Goal: Information Seeking & Learning: Learn about a topic

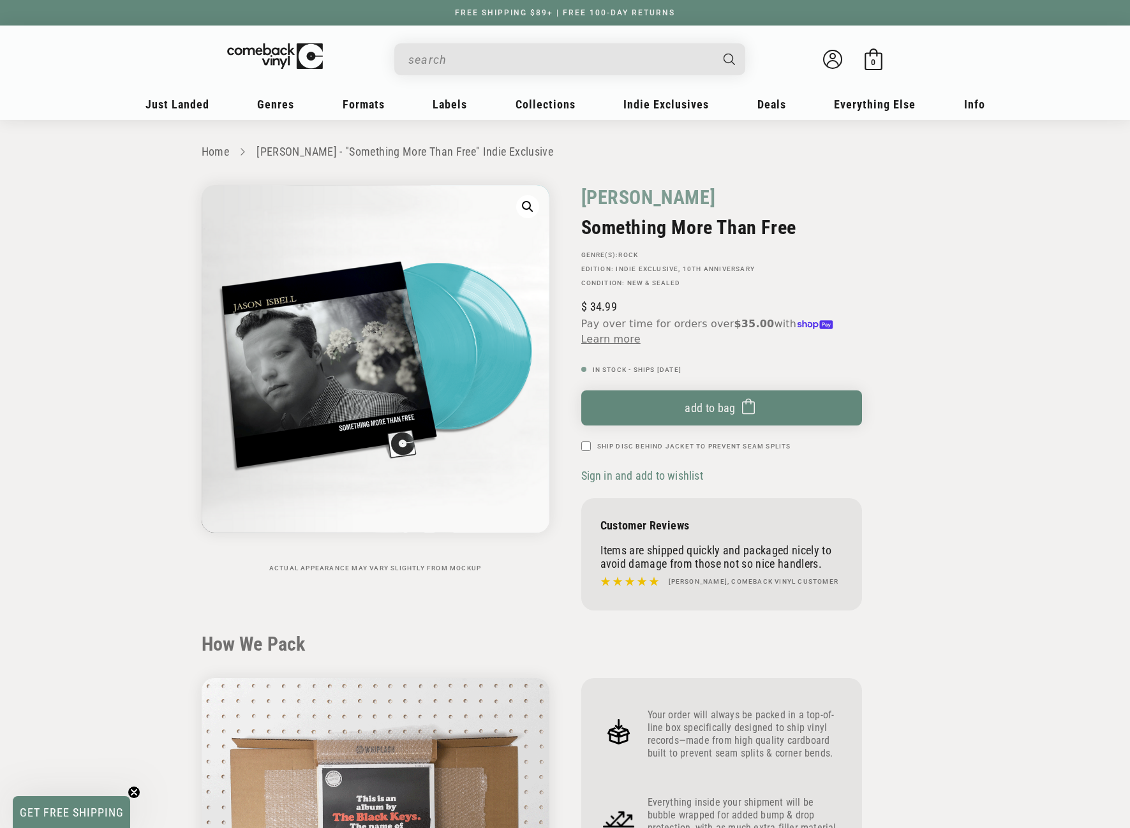
scroll to position [1340, 0]
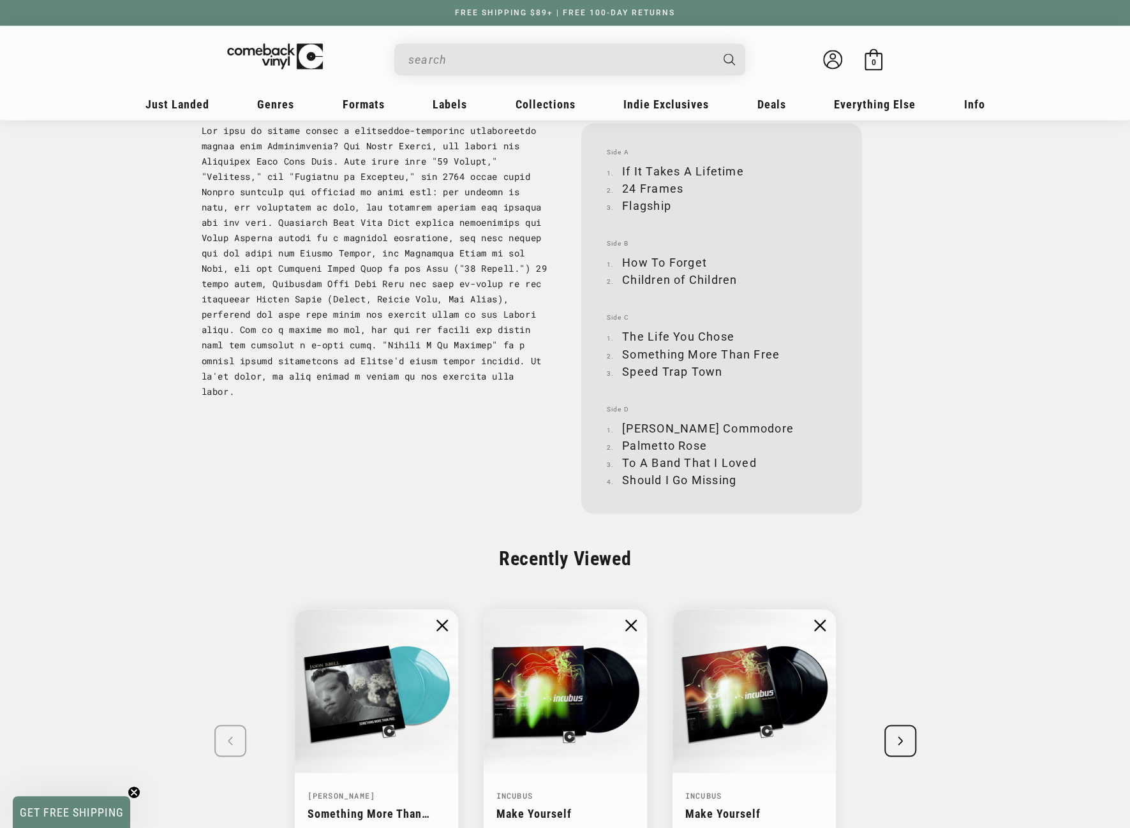
click at [486, 60] on input "When autocomplete results are available use up and down arrows to review and en…" at bounding box center [559, 60] width 302 height 26
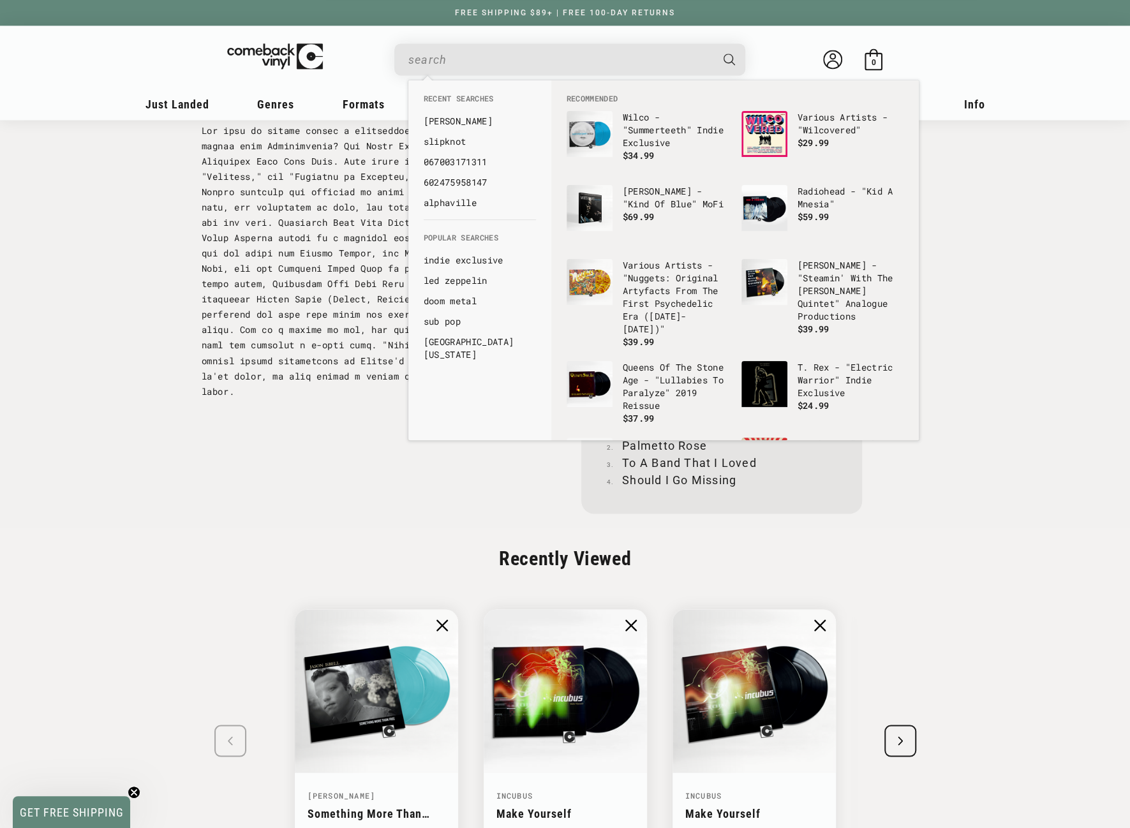
paste input "Shrek"
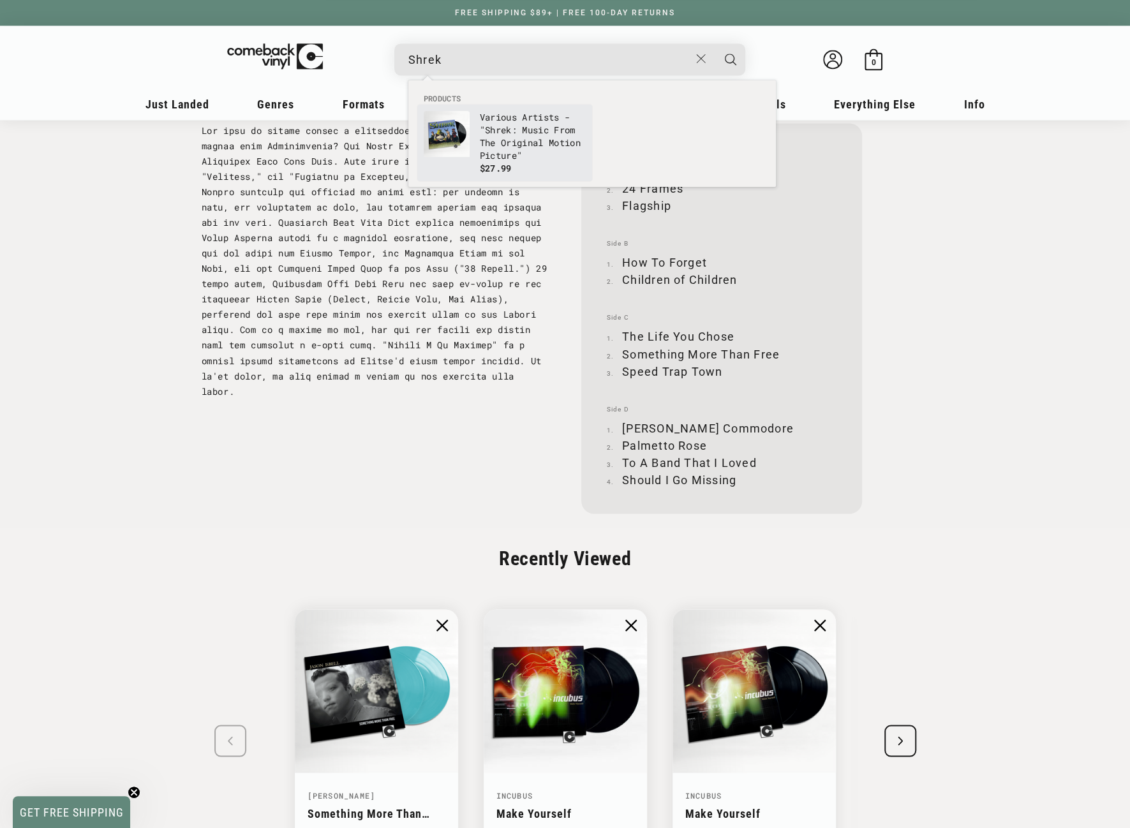
type input "Shrek"
click at [488, 132] on b "Shrek" at bounding box center [498, 130] width 27 height 12
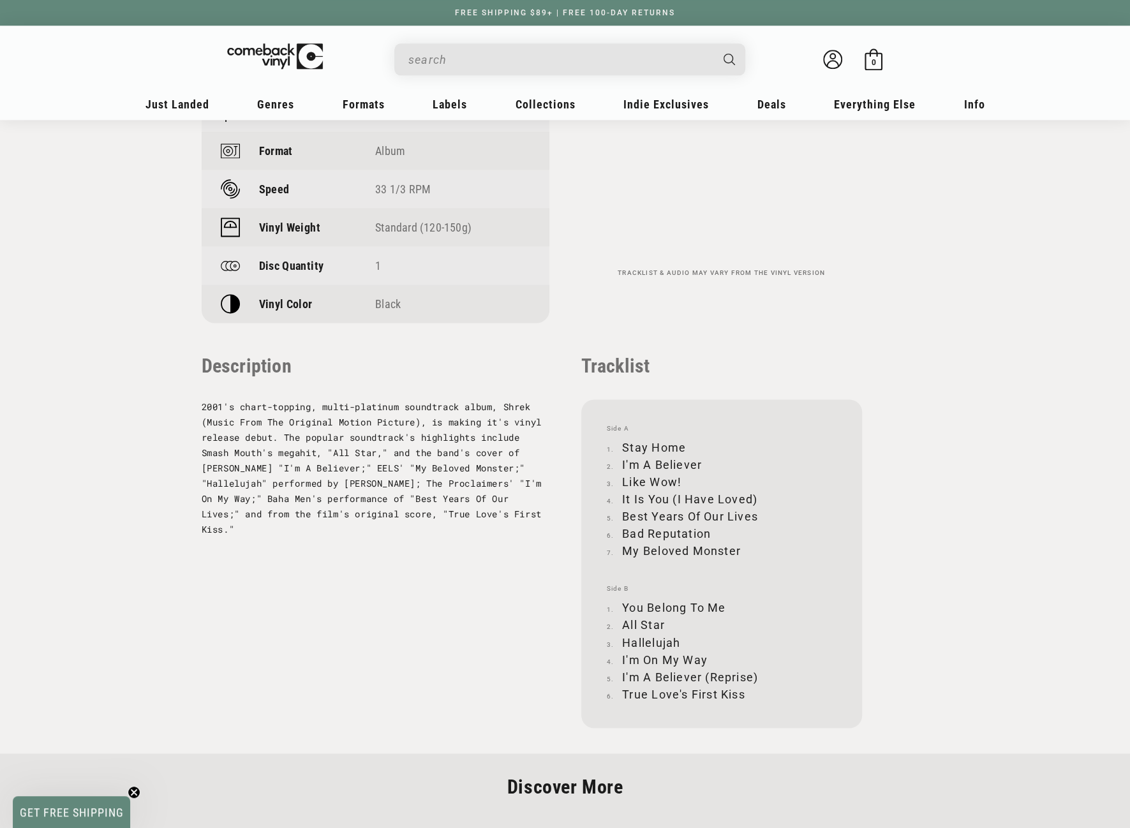
scroll to position [1098, 0]
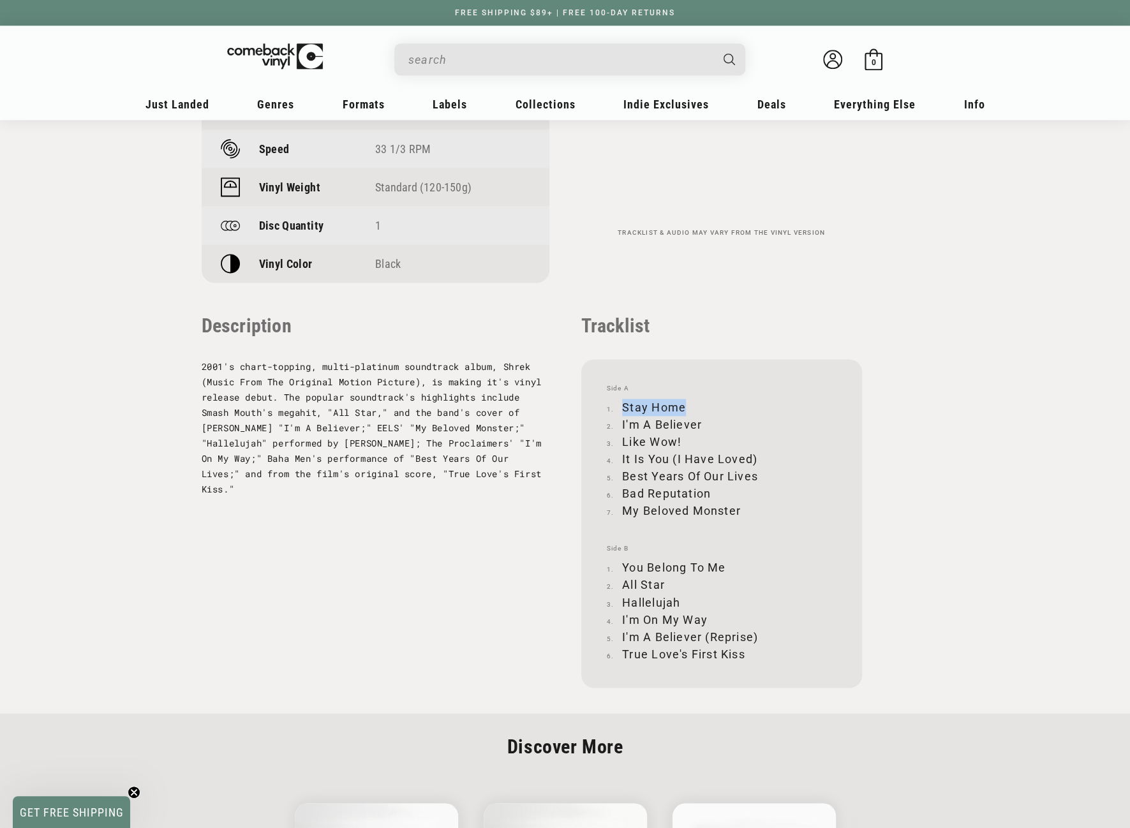
drag, startPoint x: 624, startPoint y: 408, endPoint x: 682, endPoint y: 402, distance: 58.4
click at [682, 402] on li "Stay Home" at bounding box center [722, 407] width 230 height 17
copy li "Stay Home"
drag, startPoint x: 623, startPoint y: 422, endPoint x: 701, endPoint y: 423, distance: 77.9
click at [701, 423] on li "I'm A Believer" at bounding box center [722, 424] width 230 height 17
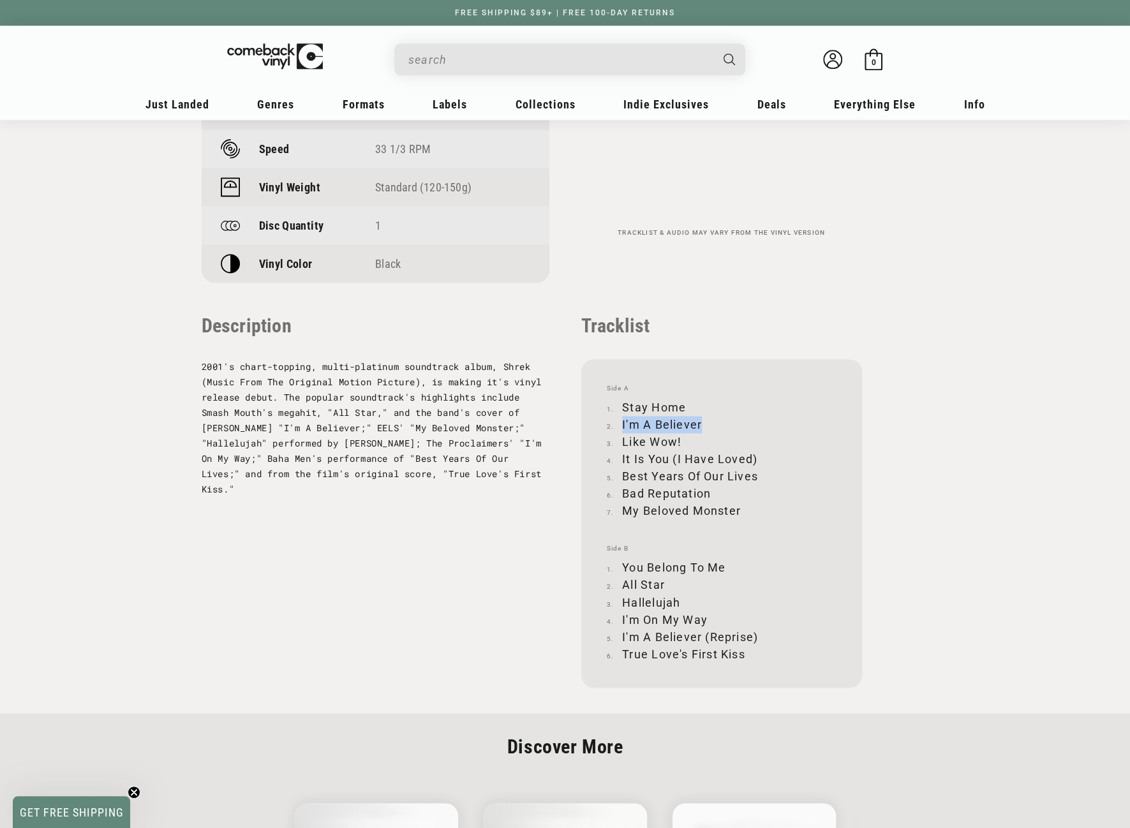
copy li "I'm A Believer"
drag, startPoint x: 623, startPoint y: 441, endPoint x: 680, endPoint y: 438, distance: 56.8
click at [680, 438] on li "Like Wow!" at bounding box center [722, 441] width 230 height 17
copy li "Like Wow!"
drag, startPoint x: 622, startPoint y: 461, endPoint x: 757, endPoint y: 454, distance: 134.8
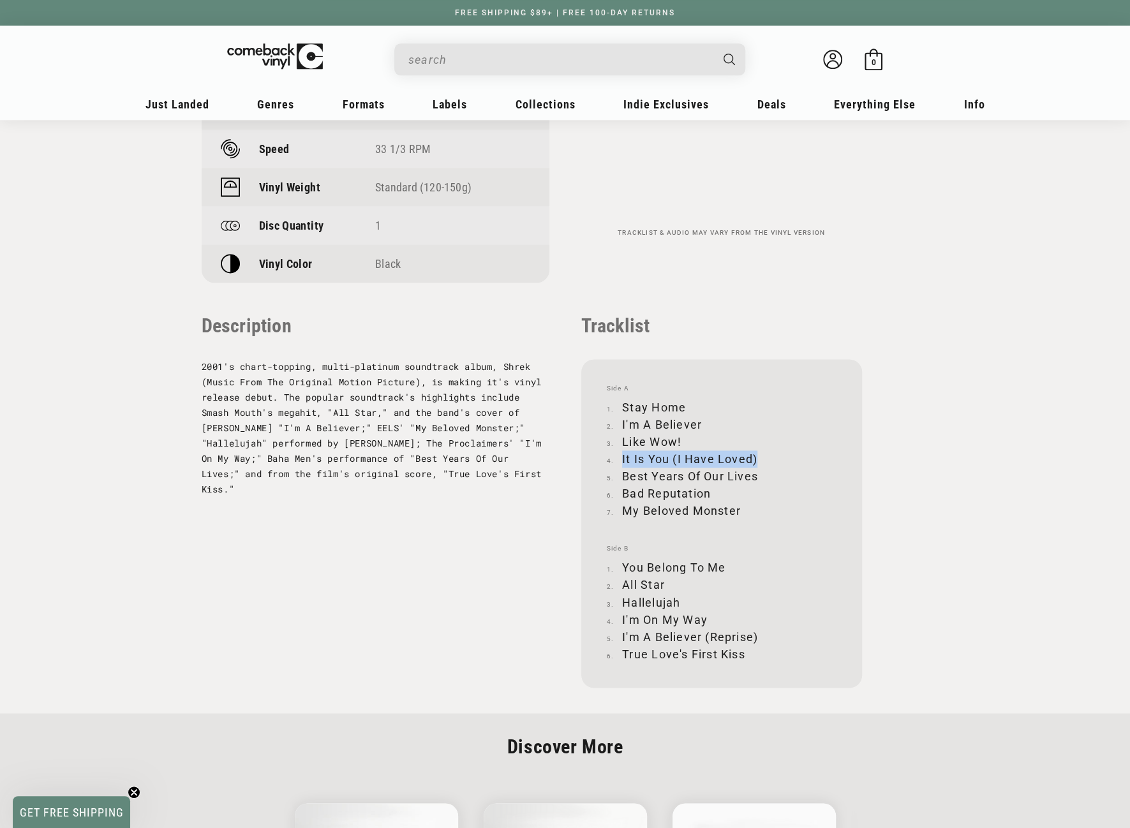
click at [757, 454] on li "It Is You (I Have Loved)" at bounding box center [722, 459] width 230 height 17
copy li "It Is You (I Have Loved)"
drag, startPoint x: 624, startPoint y: 478, endPoint x: 760, endPoint y: 478, distance: 135.9
click at [760, 478] on li "Best Years Of Our Lives" at bounding box center [722, 476] width 230 height 17
copy li "Best Years Of Our Lives"
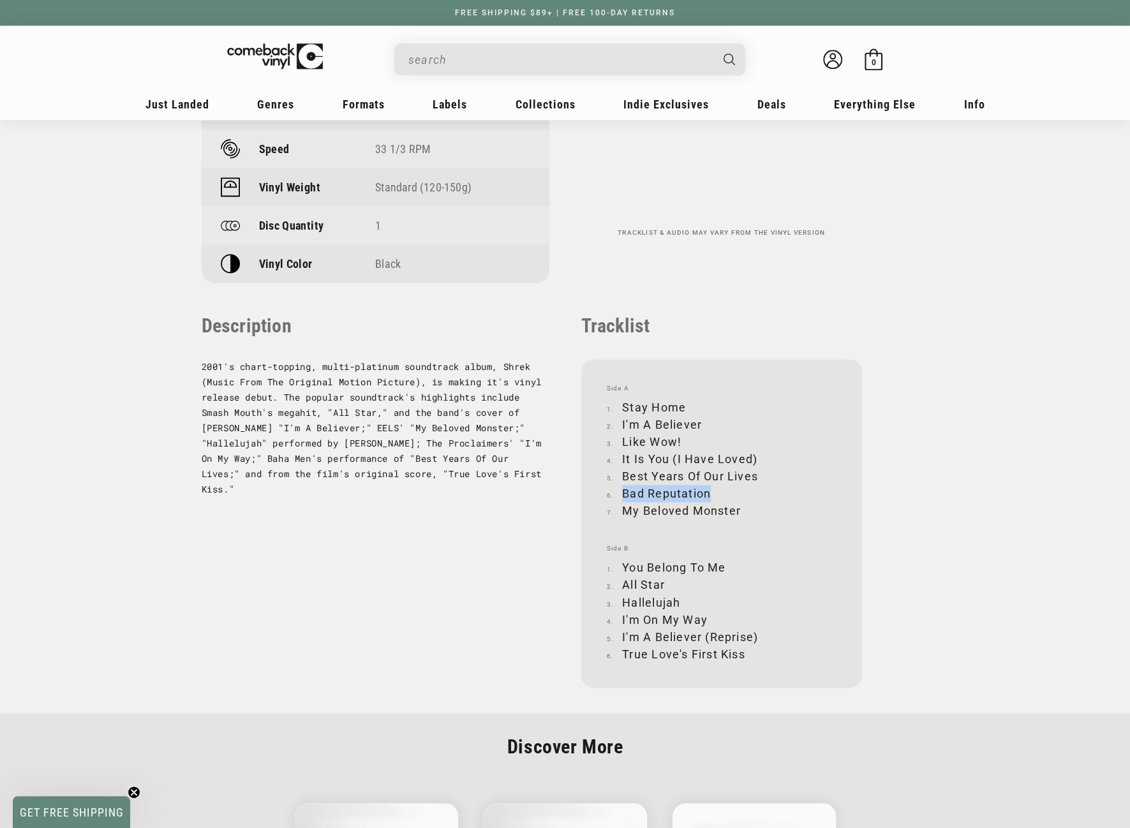
drag, startPoint x: 624, startPoint y: 492, endPoint x: 710, endPoint y: 488, distance: 85.6
click at [710, 488] on li "Bad Reputation" at bounding box center [722, 493] width 230 height 17
copy li "Bad Reputation"
drag, startPoint x: 625, startPoint y: 510, endPoint x: 739, endPoint y: 506, distance: 113.6
click at [739, 506] on li "My Beloved Monster" at bounding box center [722, 510] width 230 height 17
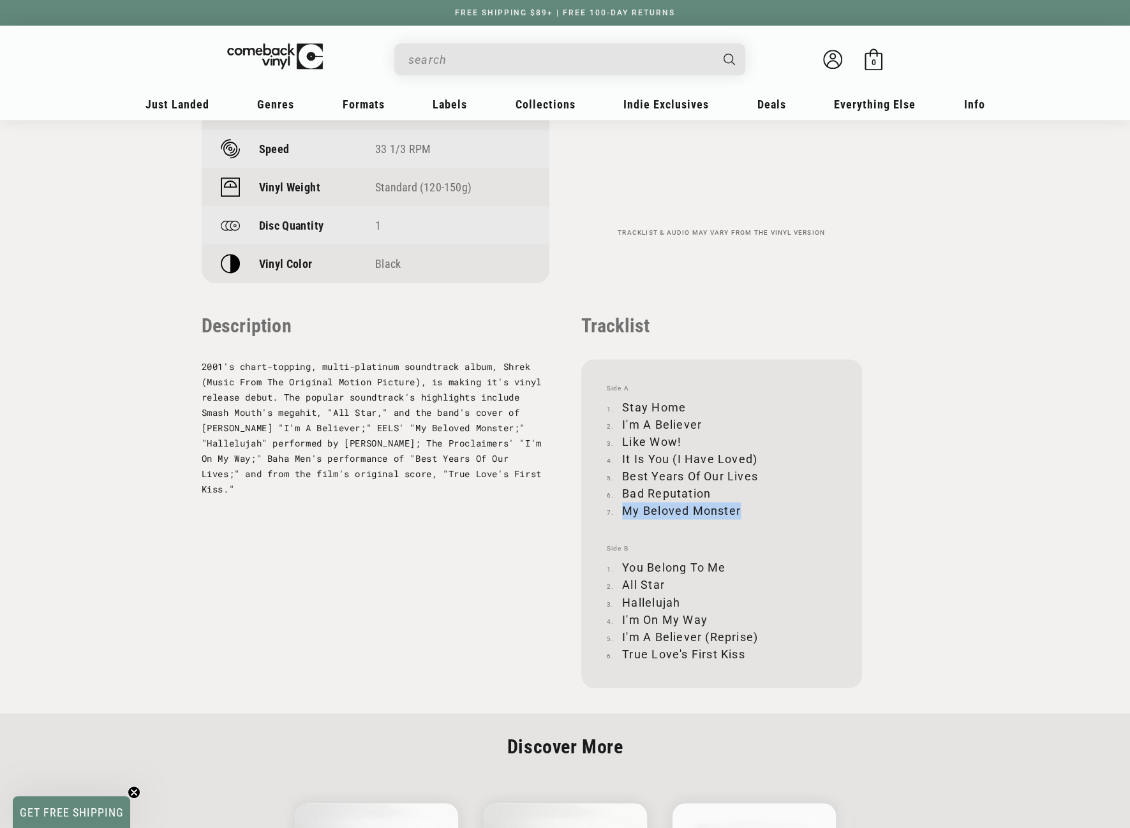
copy li "My Beloved Monster"
drag, startPoint x: 623, startPoint y: 565, endPoint x: 723, endPoint y: 564, distance: 100.2
click at [723, 564] on li "You Belong To Me" at bounding box center [722, 567] width 230 height 17
copy li "You Belong To Me"
drag, startPoint x: 624, startPoint y: 585, endPoint x: 663, endPoint y: 581, distance: 39.1
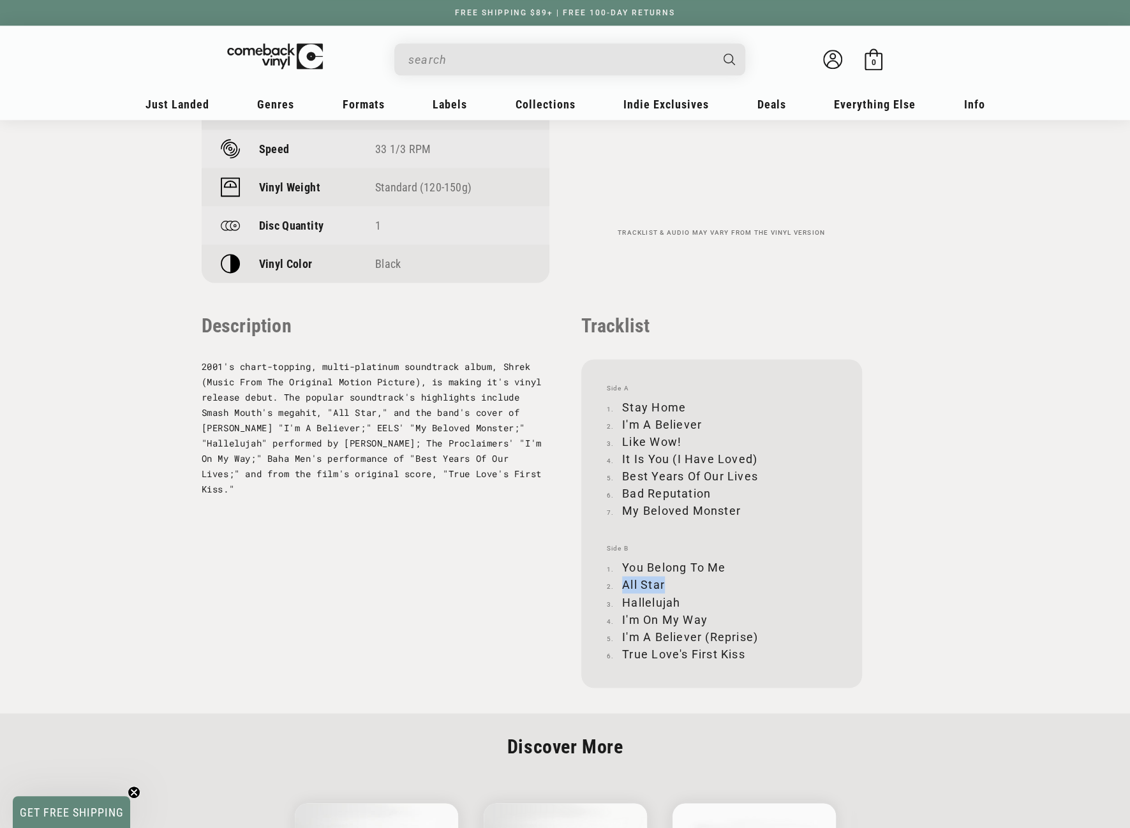
click at [663, 581] on li "All Star" at bounding box center [722, 584] width 230 height 17
copy li "All Star"
drag, startPoint x: 623, startPoint y: 599, endPoint x: 678, endPoint y: 595, distance: 55.0
click at [678, 595] on li "Hallelujah" at bounding box center [722, 601] width 230 height 17
copy li "Hallelujah"
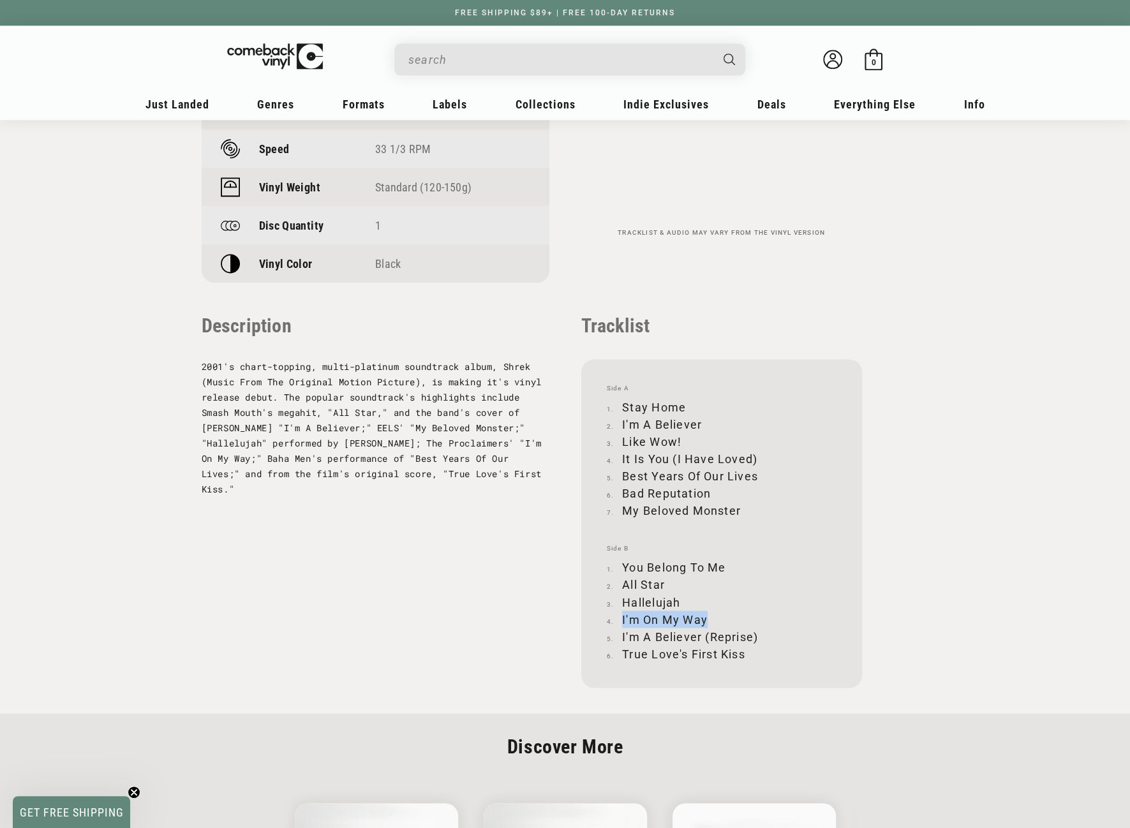
drag, startPoint x: 622, startPoint y: 619, endPoint x: 704, endPoint y: 611, distance: 82.7
click at [704, 611] on li "I'm On My Way" at bounding box center [722, 619] width 230 height 17
drag, startPoint x: 622, startPoint y: 637, endPoint x: 756, endPoint y: 639, distance: 134.0
click at [756, 639] on li "I'm A Believer (Reprise)" at bounding box center [722, 636] width 230 height 17
drag, startPoint x: 623, startPoint y: 652, endPoint x: 750, endPoint y: 650, distance: 127.6
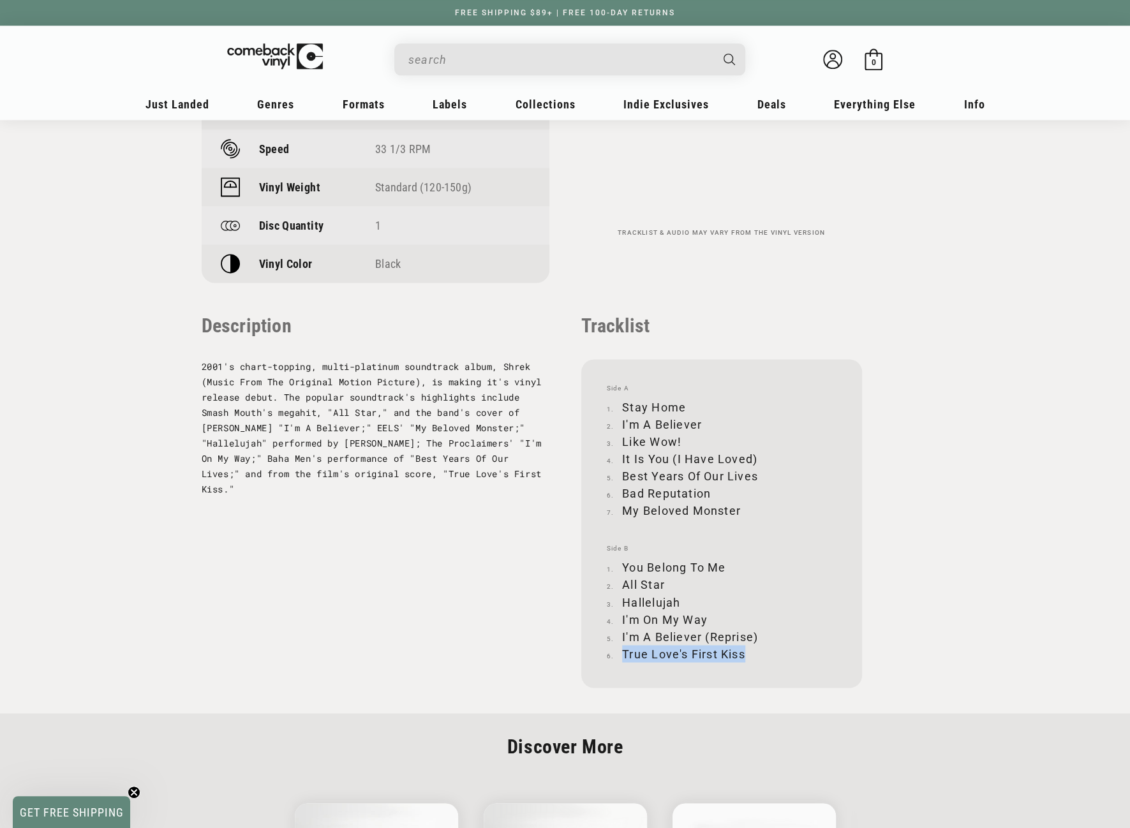
click at [750, 650] on li "True Love's First Kiss" at bounding box center [722, 653] width 230 height 17
